Goal: Information Seeking & Learning: Learn about a topic

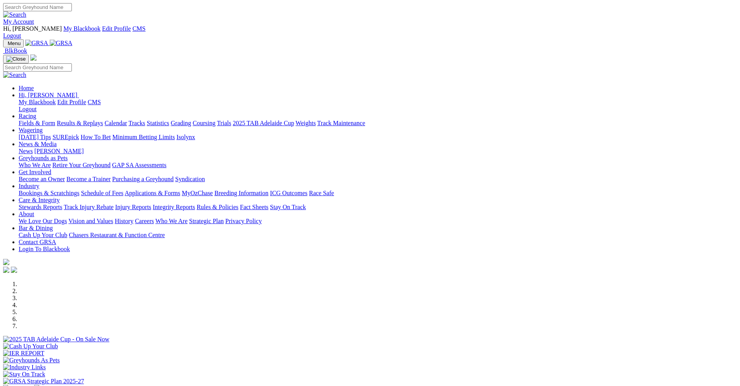
click at [36, 113] on link "Racing" at bounding box center [27, 116] width 17 height 7
click at [55, 120] on link "Fields & Form" at bounding box center [37, 123] width 37 height 7
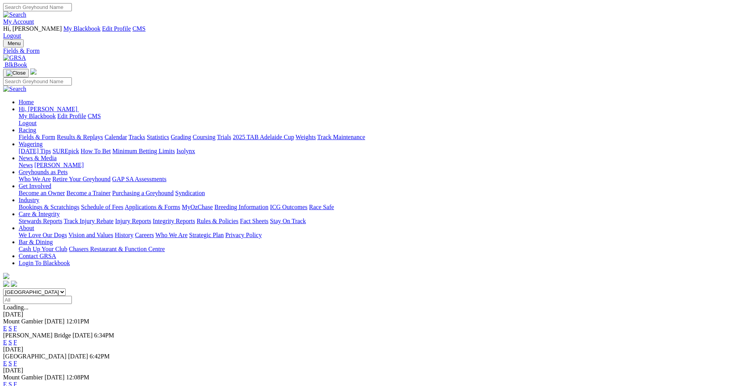
click at [17, 360] on link "F" at bounding box center [15, 363] width 3 height 7
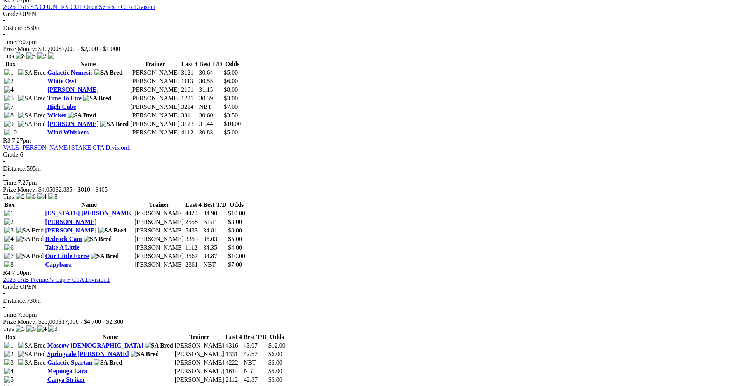
scroll to position [816, 0]
